Goal: Subscribe to service/newsletter

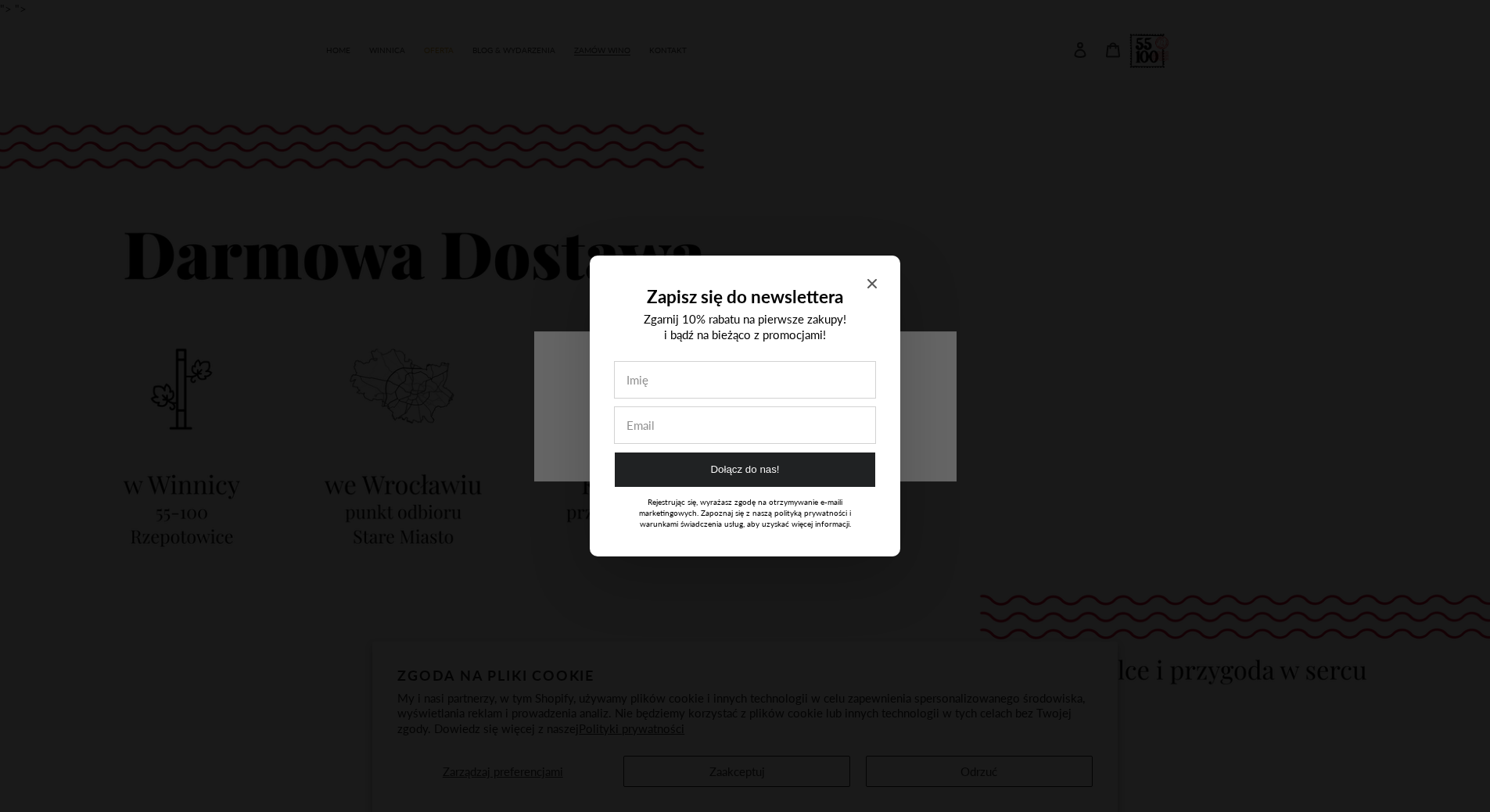
click at [742, 385] on input "Zapisz się do newslettera" at bounding box center [745, 379] width 261 height 36
type input "[PERSON_NAME]"
click at [710, 426] on input "Zapisz się do newslettera" at bounding box center [745, 425] width 261 height 36
click at [775, 474] on button "Dołącz do nas!" at bounding box center [745, 470] width 261 height 35
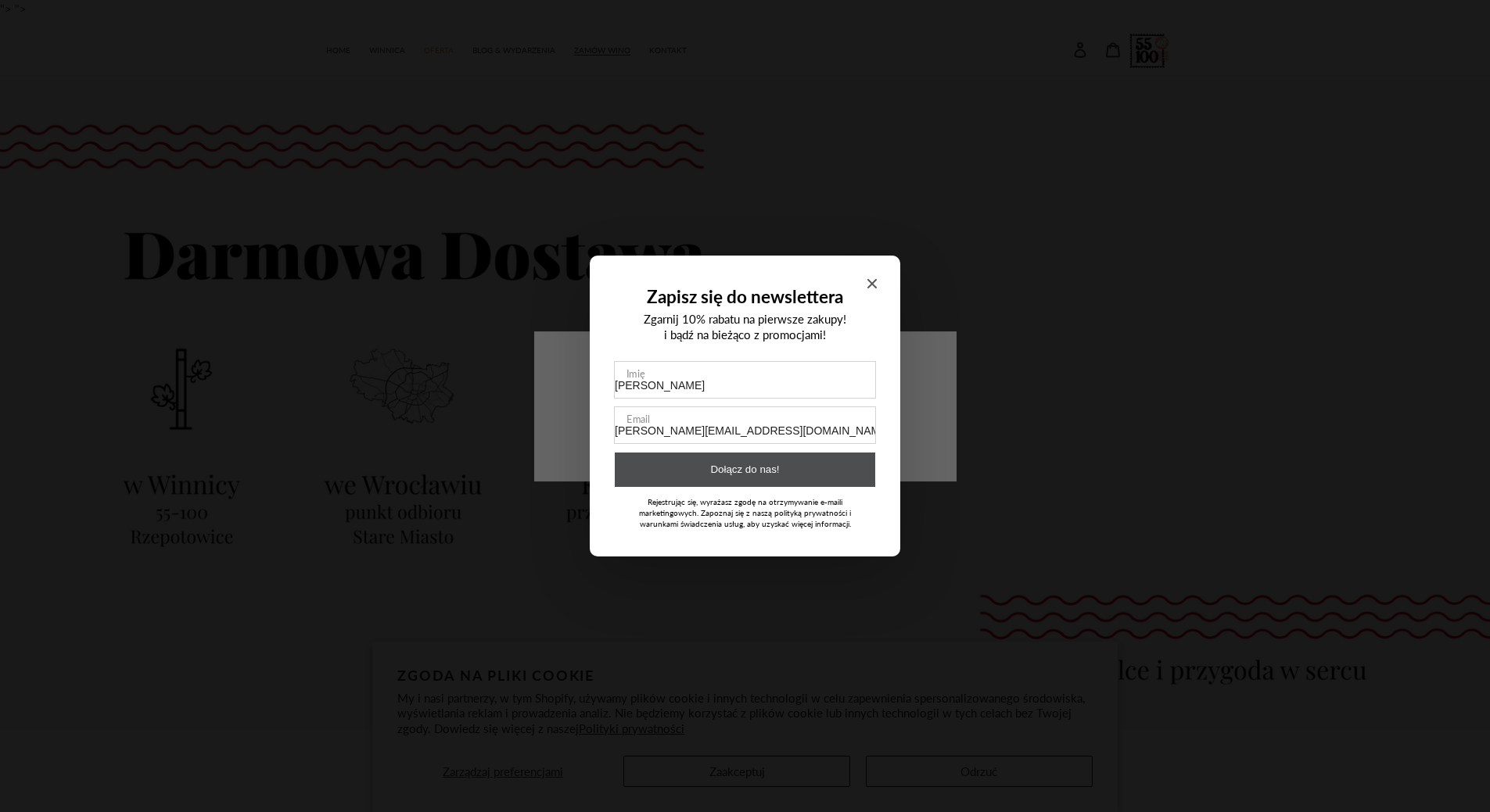
type input "[PERSON_NAME][EMAIL_ADDRESS][DOMAIN_NAME]"
click at [765, 470] on button "Dołącz do nas!" at bounding box center [745, 470] width 261 height 35
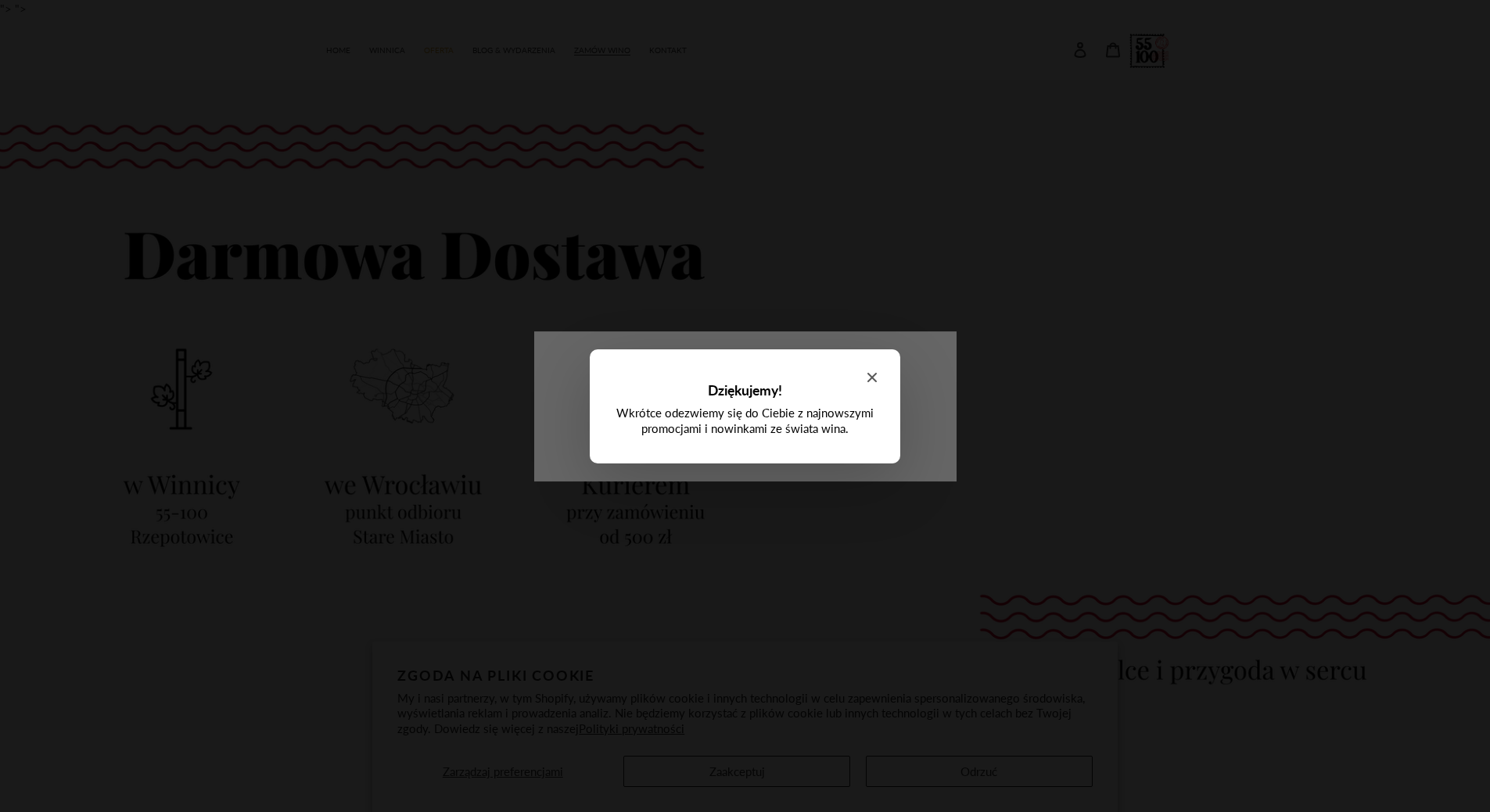
click at [873, 378] on icon "Close modal" at bounding box center [872, 378] width 10 height 10
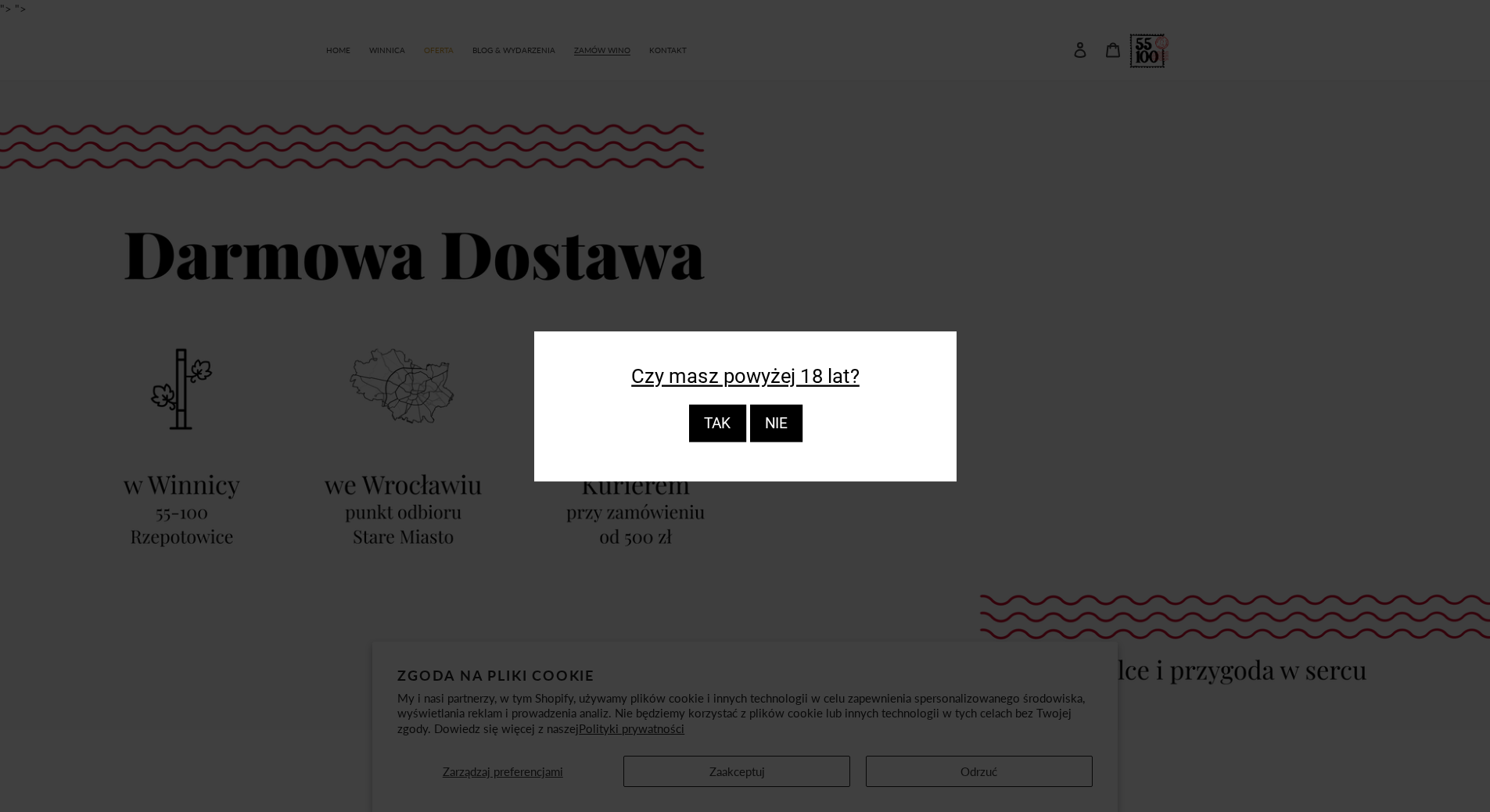
click at [737, 423] on div "TAK" at bounding box center [717, 424] width 57 height 38
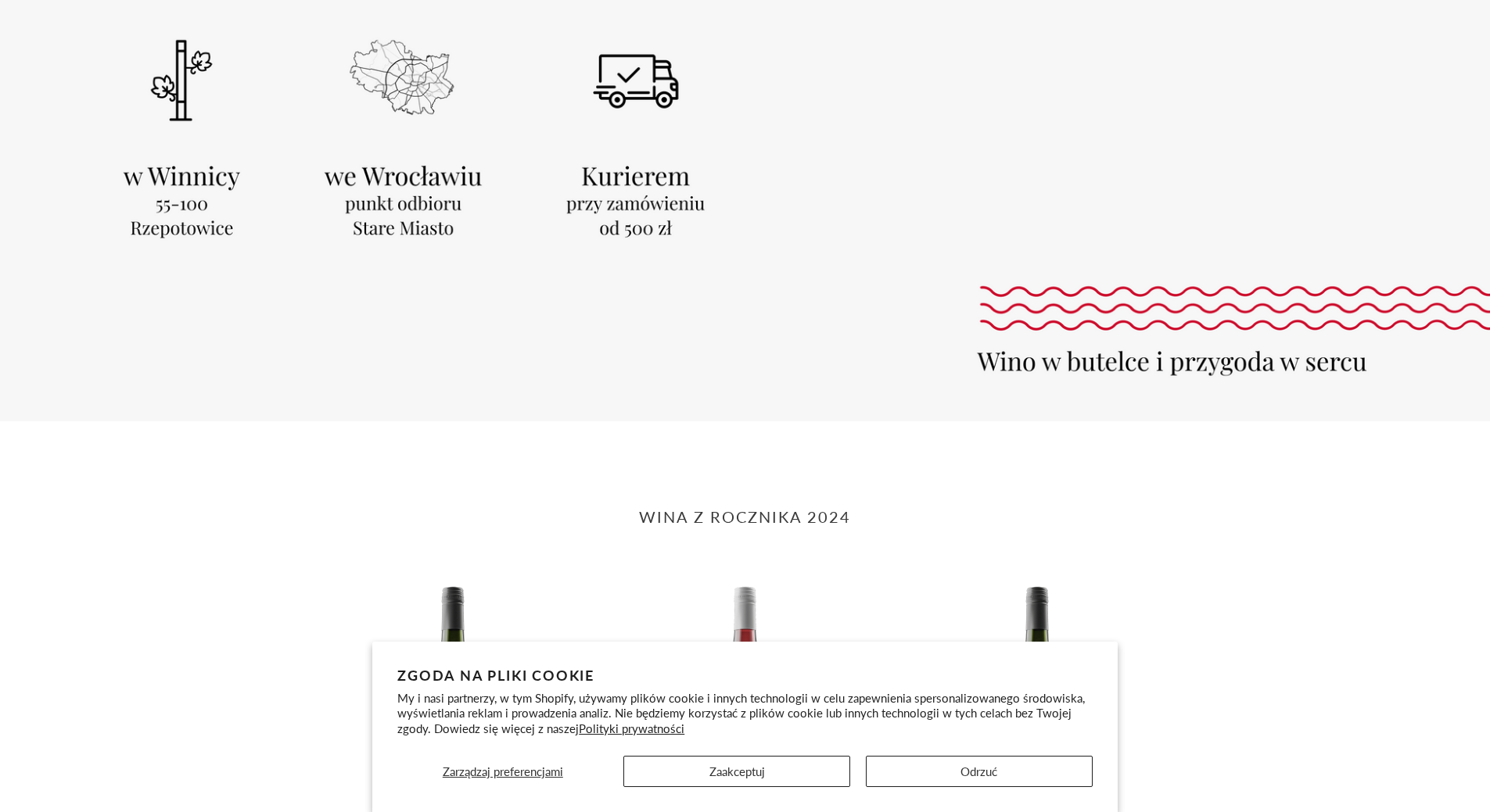
scroll to position [313, 0]
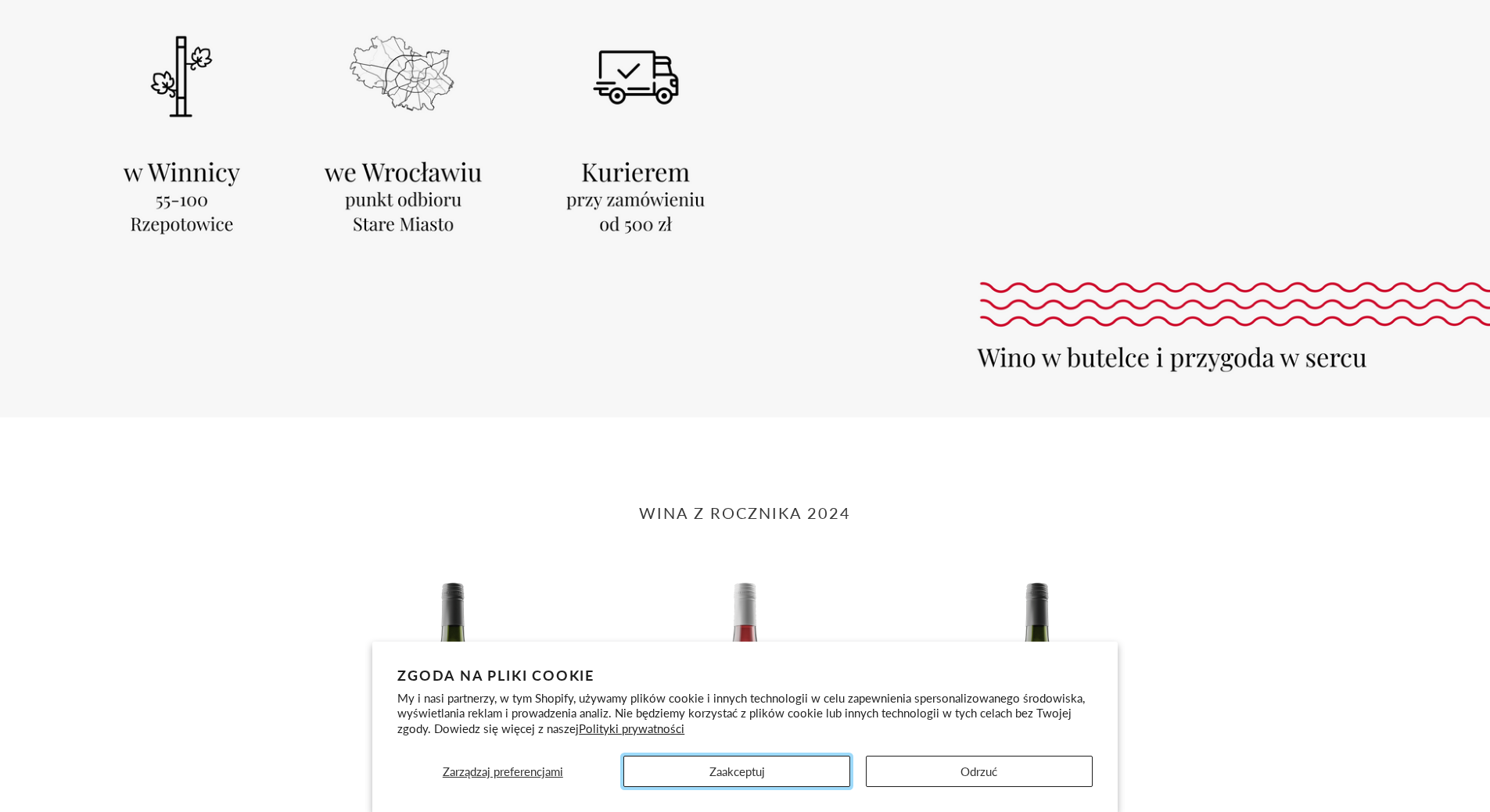
click at [829, 771] on button "Zaakceptuj" at bounding box center [736, 771] width 227 height 31
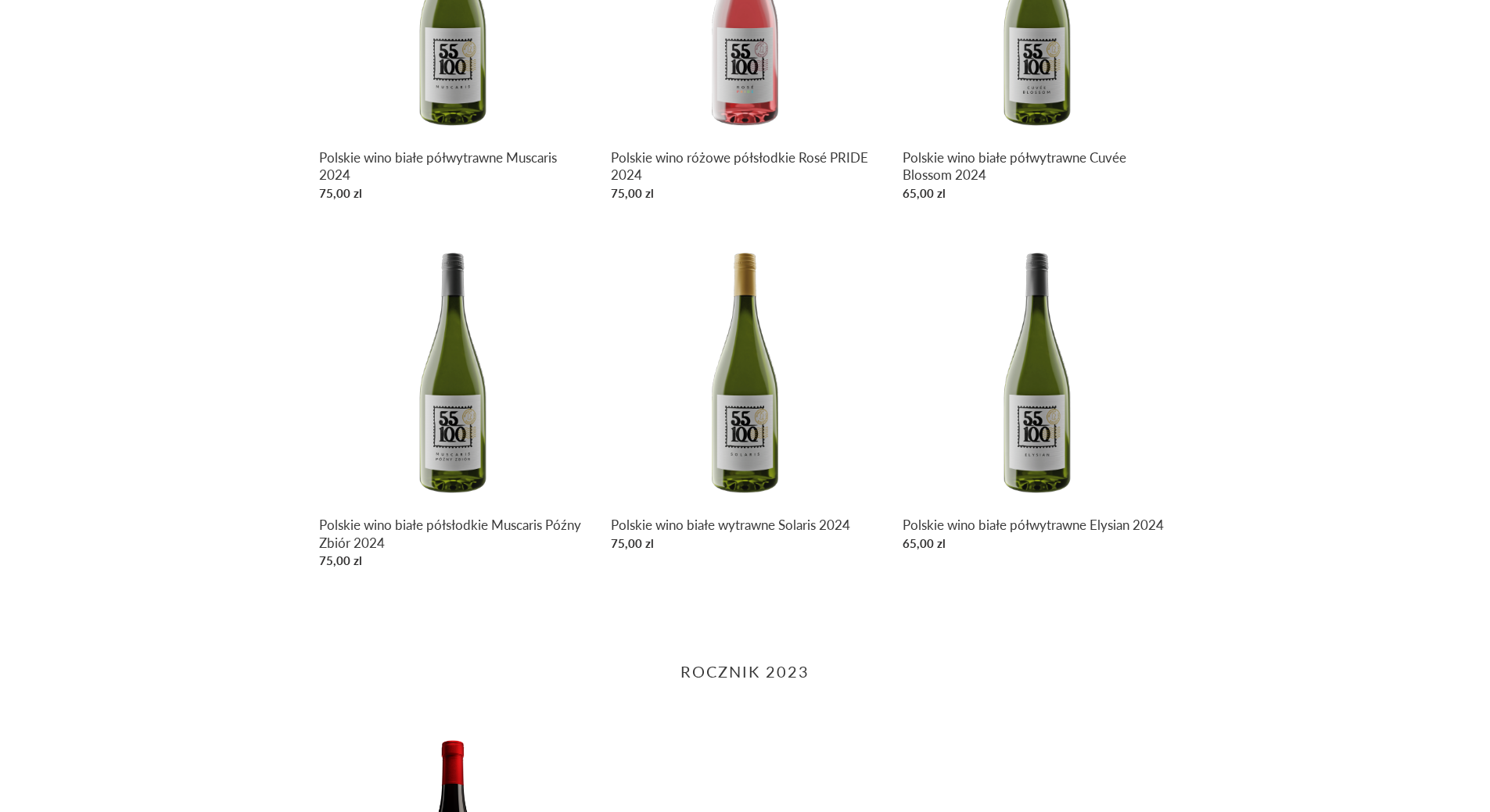
scroll to position [782, 0]
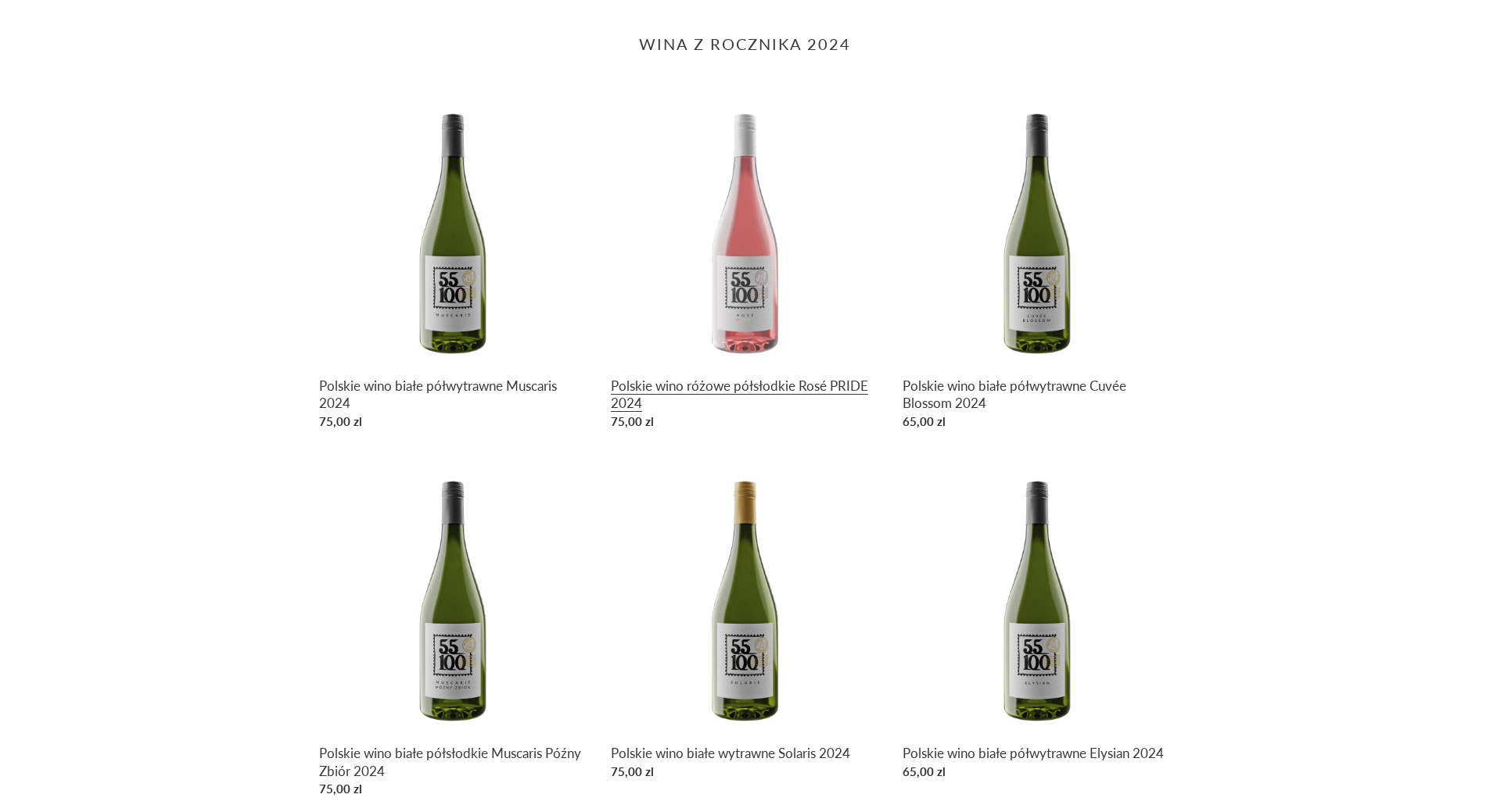
click at [730, 378] on link "Polskie wino różowe półsłodkie Rosé PRIDE 2024" at bounding box center [745, 266] width 268 height 340
